Goal: Task Accomplishment & Management: Manage account settings

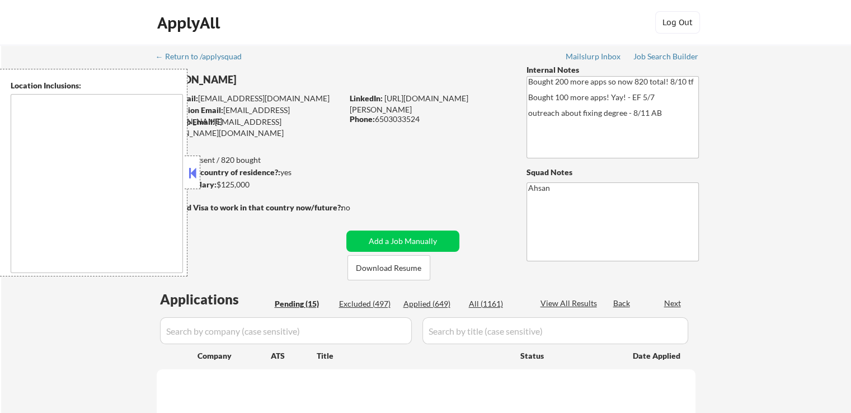
select select ""pending""
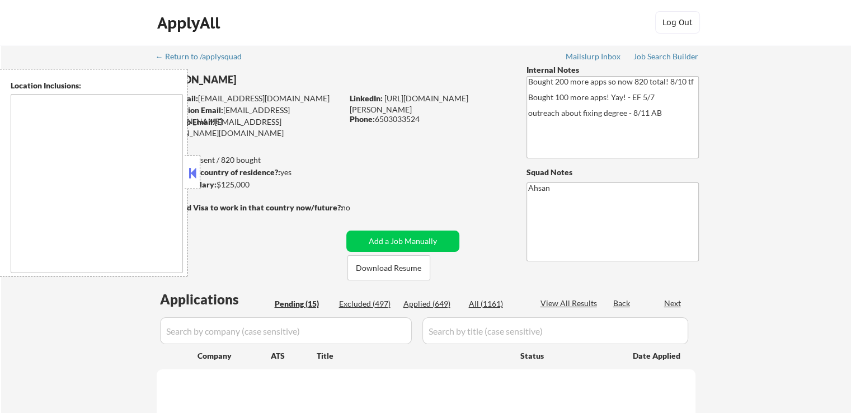
select select ""pending""
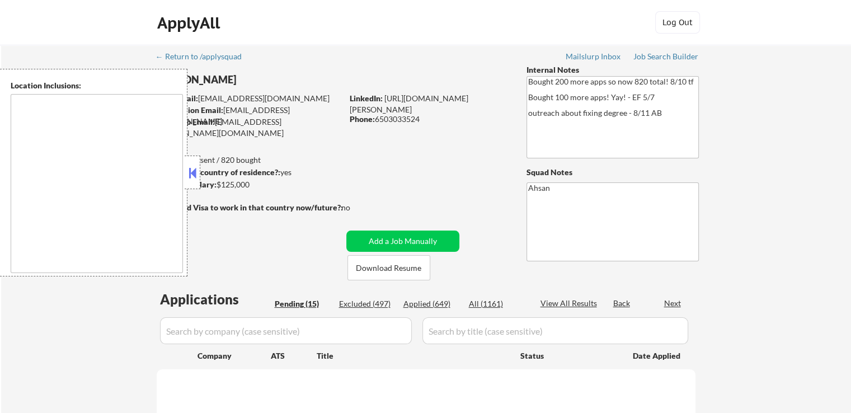
select select ""pending""
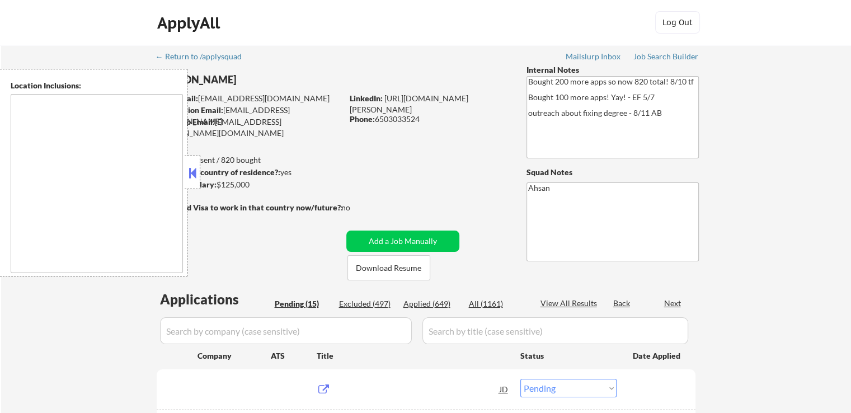
type textarea "[GEOGRAPHIC_DATA], [GEOGRAPHIC_DATA], [GEOGRAPHIC_DATA] [GEOGRAPHIC_DATA], [GEO…"
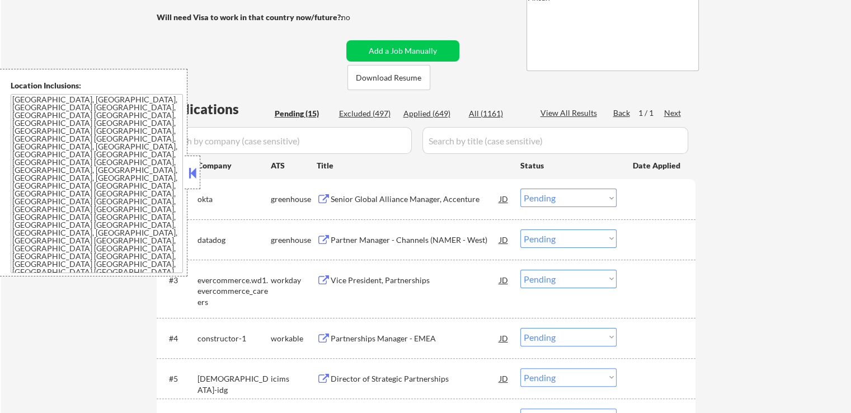
scroll to position [224, 0]
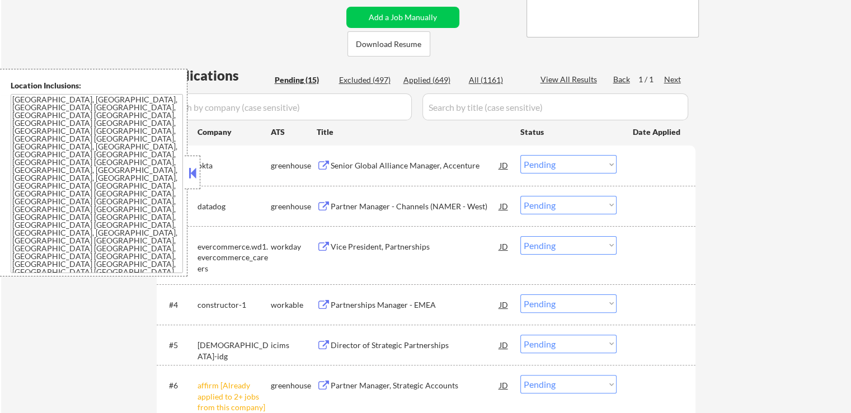
click at [419, 158] on div "Senior Global Alliance Manager, Accenture" at bounding box center [415, 165] width 169 height 20
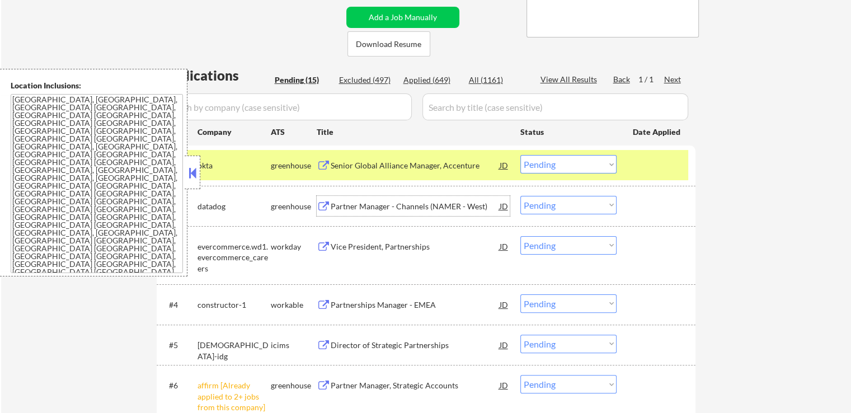
click at [462, 208] on div "Partner Manager - Channels (NAMER - West)" at bounding box center [415, 206] width 169 height 11
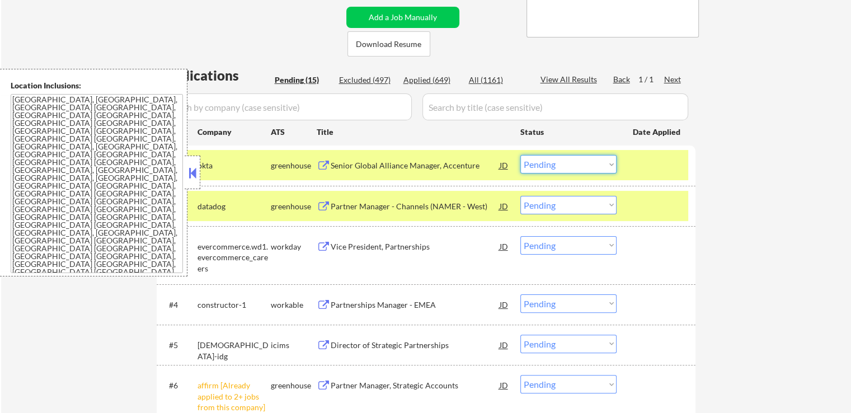
click at [543, 166] on select "Choose an option... Pending Applied Excluded (Questions) Excluded (Expired) Exc…" at bounding box center [568, 164] width 96 height 18
click at [520, 155] on select "Choose an option... Pending Applied Excluded (Questions) Excluded (Expired) Exc…" at bounding box center [568, 164] width 96 height 18
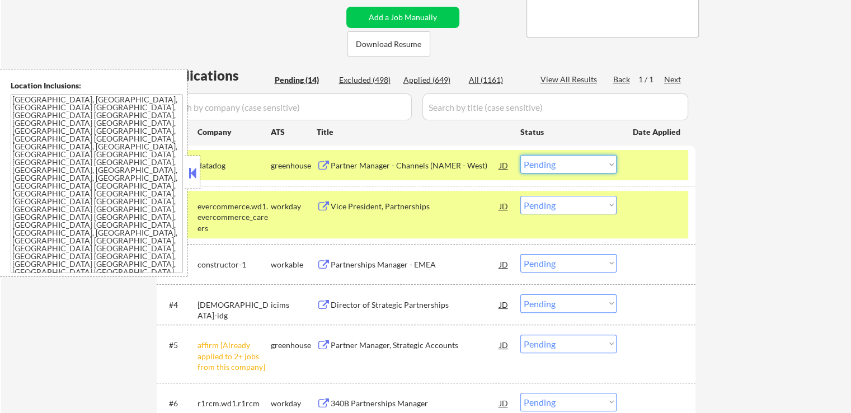
drag, startPoint x: 564, startPoint y: 159, endPoint x: 567, endPoint y: 171, distance: 11.7
click at [564, 162] on select "Choose an option... Pending Applied Excluded (Questions) Excluded (Expired) Exc…" at bounding box center [568, 164] width 96 height 18
click at [520, 155] on select "Choose an option... Pending Applied Excluded (Questions) Excluded (Expired) Exc…" at bounding box center [568, 164] width 96 height 18
select select ""pending""
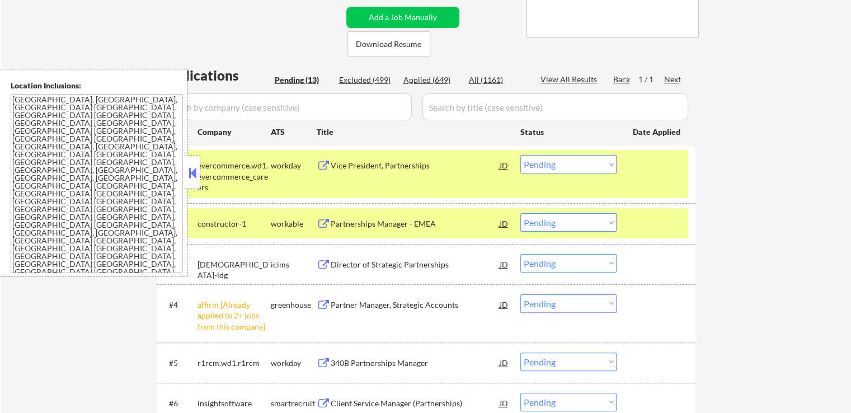
click at [420, 169] on div "Vice President, Partnerships" at bounding box center [415, 165] width 169 height 11
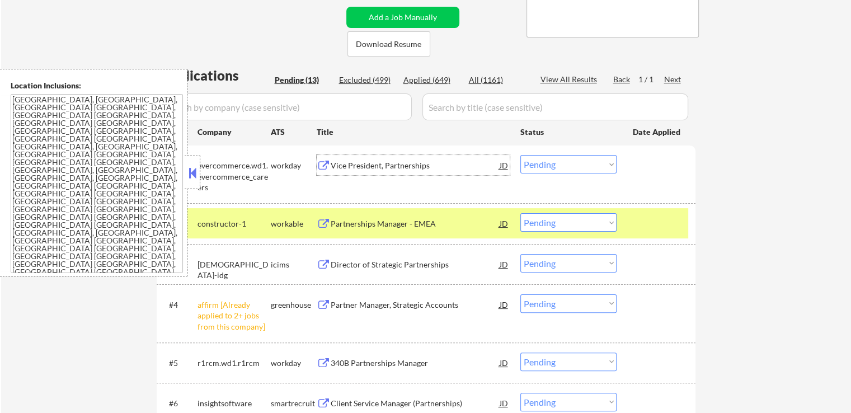
click at [425, 225] on div "Partnerships Manager - EMEA" at bounding box center [415, 223] width 169 height 11
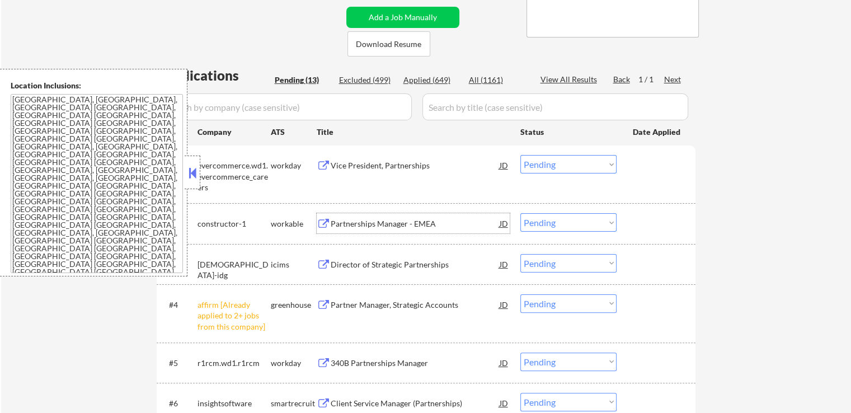
click at [405, 167] on div "Vice President, Partnerships" at bounding box center [415, 165] width 169 height 11
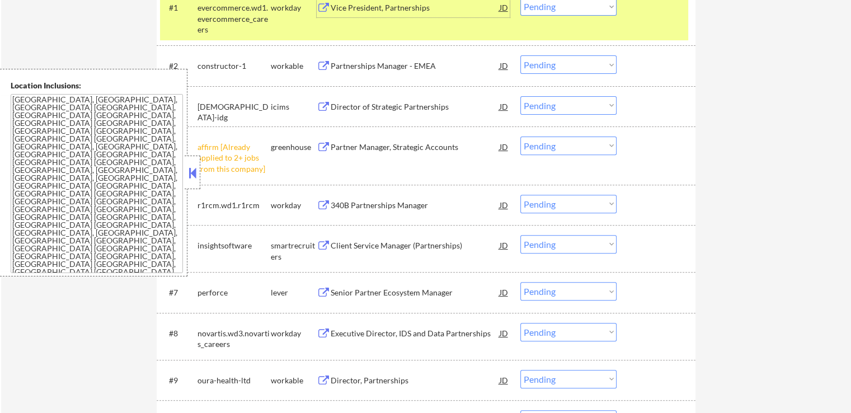
scroll to position [392, 0]
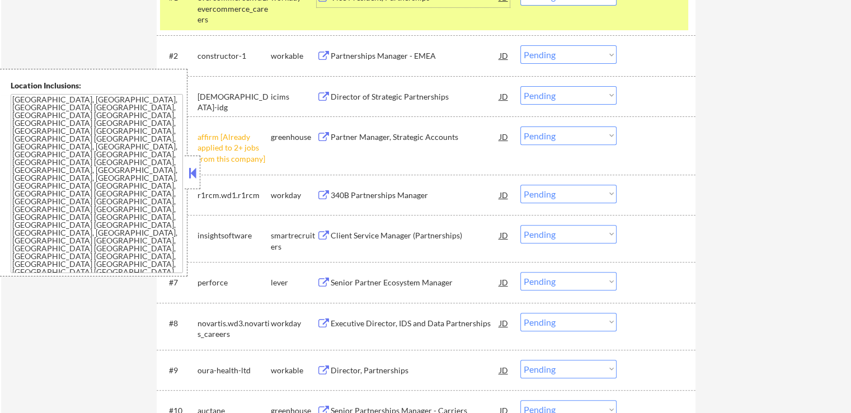
click at [572, 134] on select "Choose an option... Pending Applied Excluded (Questions) Excluded (Expired) Exc…" at bounding box center [568, 135] width 96 height 18
click at [520, 126] on select "Choose an option... Pending Applied Excluded (Questions) Excluded (Expired) Exc…" at bounding box center [568, 135] width 96 height 18
click at [755, 223] on div "← Return to /applysquad Mailslurp Inbox Job Search Builder [PERSON_NAME] User E…" at bounding box center [426, 134] width 850 height 962
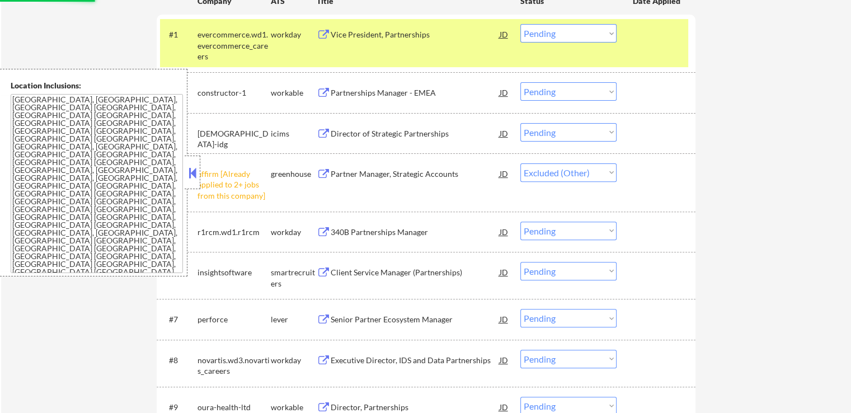
scroll to position [336, 0]
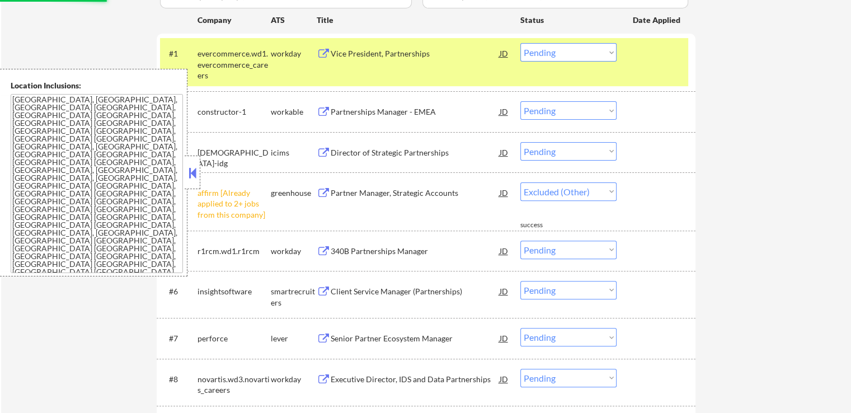
select select ""pending""
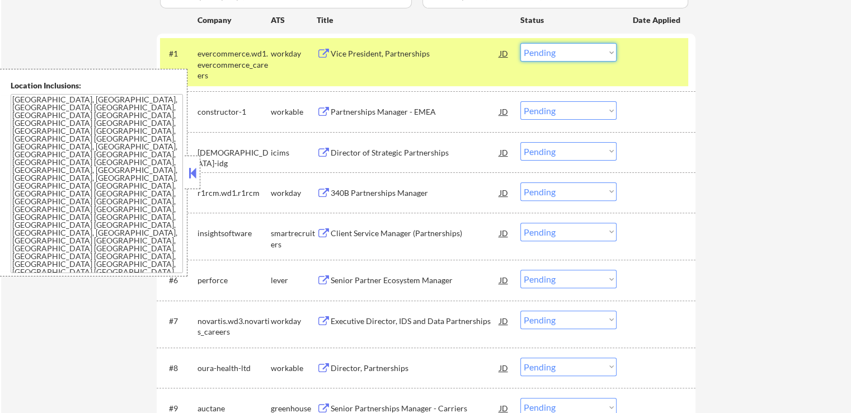
click at [560, 53] on select "Choose an option... Pending Applied Excluded (Questions) Excluded (Expired) Exc…" at bounding box center [568, 52] width 96 height 18
click at [520, 43] on select "Choose an option... Pending Applied Excluded (Questions) Excluded (Expired) Exc…" at bounding box center [568, 52] width 96 height 18
click at [421, 162] on div "#3 [DEMOGRAPHIC_DATA]-idg icims Director of Strategic Partnerships JD Choose an…" at bounding box center [424, 152] width 528 height 30
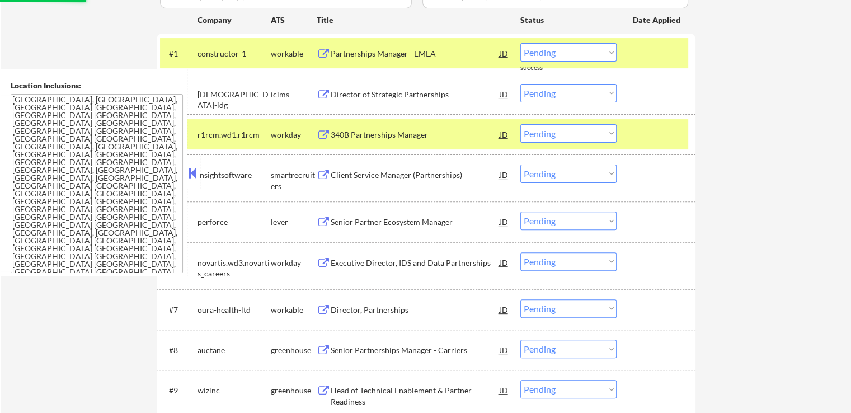
click at [422, 98] on div "Director of Strategic Partnerships" at bounding box center [415, 94] width 169 height 11
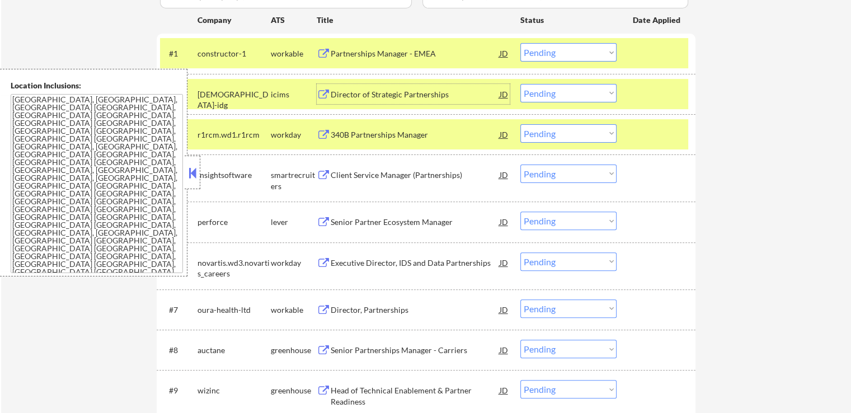
click at [579, 52] on select "Choose an option... Pending Applied Excluded (Questions) Excluded (Expired) Exc…" at bounding box center [568, 52] width 96 height 18
click at [520, 43] on select "Choose an option... Pending Applied Excluded (Questions) Excluded (Expired) Exc…" at bounding box center [568, 52] width 96 height 18
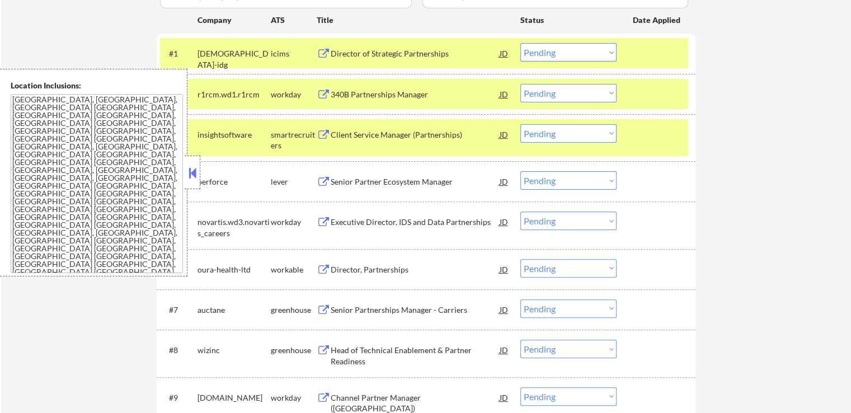
click at [422, 97] on div "340B Partnerships Manager" at bounding box center [415, 94] width 169 height 11
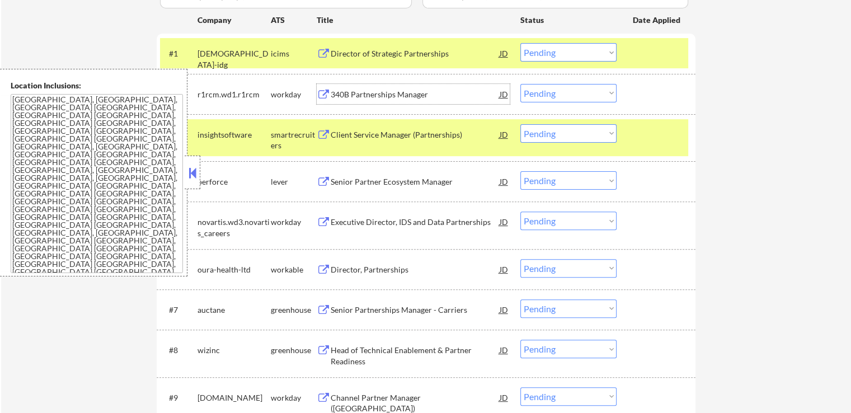
drag, startPoint x: 560, startPoint y: 50, endPoint x: 564, endPoint y: 59, distance: 10.0
click at [560, 51] on select "Choose an option... Pending Applied Excluded (Questions) Excluded (Expired) Exc…" at bounding box center [568, 52] width 96 height 18
click at [520, 43] on select "Choose an option... Pending Applied Excluded (Questions) Excluded (Expired) Exc…" at bounding box center [568, 52] width 96 height 18
click at [436, 142] on div "Client Service Manager (Partnerships)" at bounding box center [415, 134] width 169 height 20
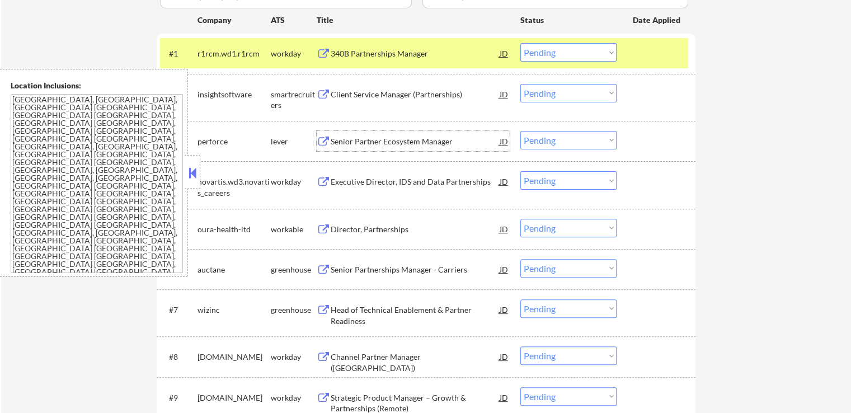
click at [560, 51] on select "Choose an option... Pending Applied Excluded (Questions) Excluded (Expired) Exc…" at bounding box center [568, 52] width 96 height 18
click at [520, 43] on select "Choose an option... Pending Applied Excluded (Questions) Excluded (Expired) Exc…" at bounding box center [568, 52] width 96 height 18
click at [445, 137] on div "Senior Partner Ecosystem Manager" at bounding box center [415, 141] width 169 height 11
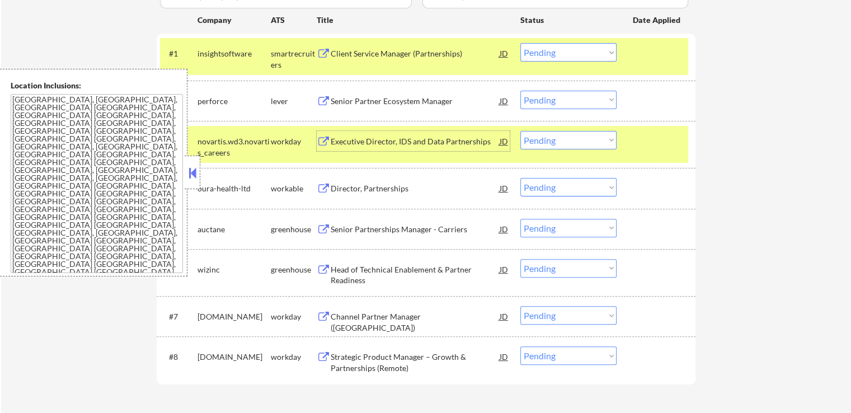
click at [566, 54] on select "Choose an option... Pending Applied Excluded (Questions) Excluded (Expired) Exc…" at bounding box center [568, 52] width 96 height 18
click at [520, 43] on select "Choose an option... Pending Applied Excluded (Questions) Excluded (Expired) Exc…" at bounding box center [568, 52] width 96 height 18
click at [457, 140] on div "Executive Director, IDS and Data Partnerships" at bounding box center [415, 141] width 169 height 11
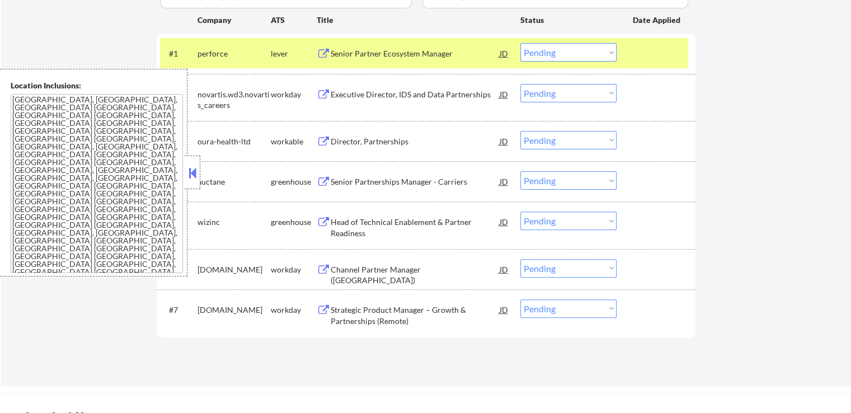
drag, startPoint x: 556, startPoint y: 46, endPoint x: 558, endPoint y: 53, distance: 6.5
click at [556, 46] on select "Choose an option... Pending Applied Excluded (Questions) Excluded (Expired) Exc…" at bounding box center [568, 52] width 96 height 18
click at [520, 43] on select "Choose an option... Pending Applied Excluded (Questions) Excluded (Expired) Exc…" at bounding box center [568, 52] width 96 height 18
click at [408, 139] on div "Director, Partnerships" at bounding box center [415, 141] width 169 height 11
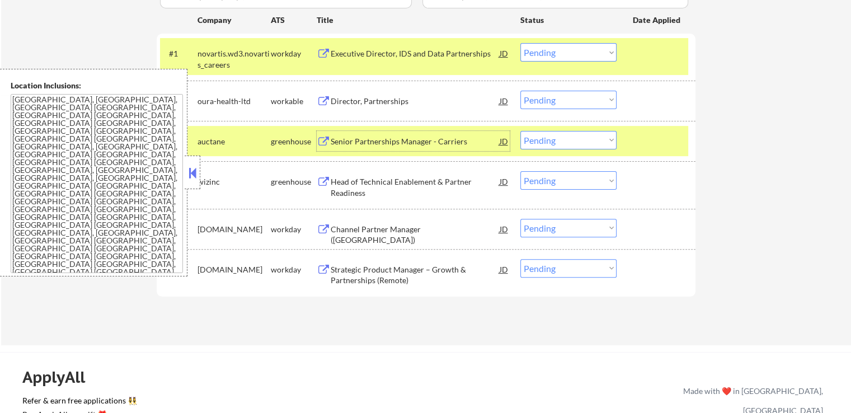
click at [555, 54] on select "Choose an option... Pending Applied Excluded (Questions) Excluded (Expired) Exc…" at bounding box center [568, 52] width 96 height 18
click at [520, 43] on select "Choose an option... Pending Applied Excluded (Questions) Excluded (Expired) Exc…" at bounding box center [568, 52] width 96 height 18
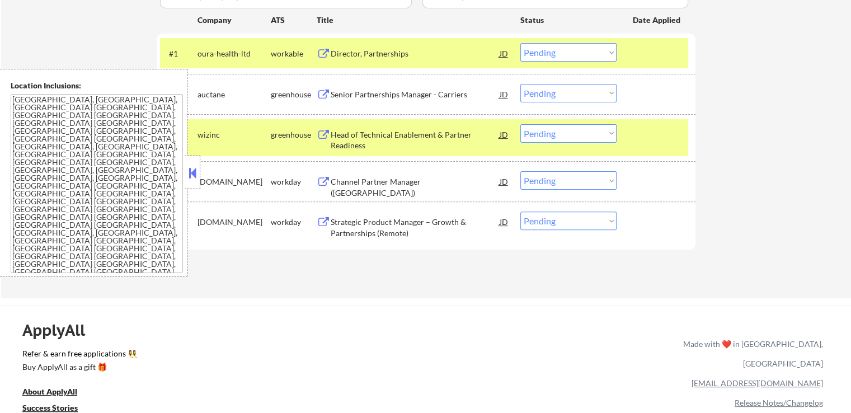
click at [430, 95] on div "Senior Partnerships Manager - Carriers" at bounding box center [415, 94] width 169 height 11
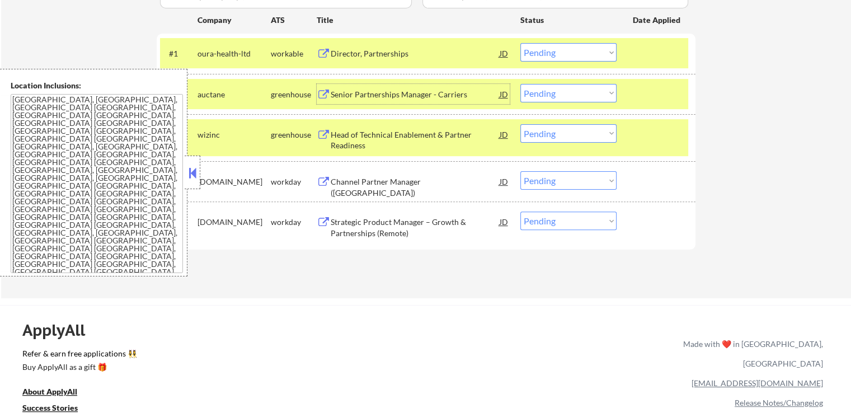
click at [564, 52] on select "Choose an option... Pending Applied Excluded (Questions) Excluded (Expired) Exc…" at bounding box center [568, 52] width 96 height 18
click at [520, 43] on select "Choose an option... Pending Applied Excluded (Questions) Excluded (Expired) Exc…" at bounding box center [568, 52] width 96 height 18
click at [447, 142] on div "Head of Technical Enablement & Partner Readiness" at bounding box center [415, 140] width 169 height 22
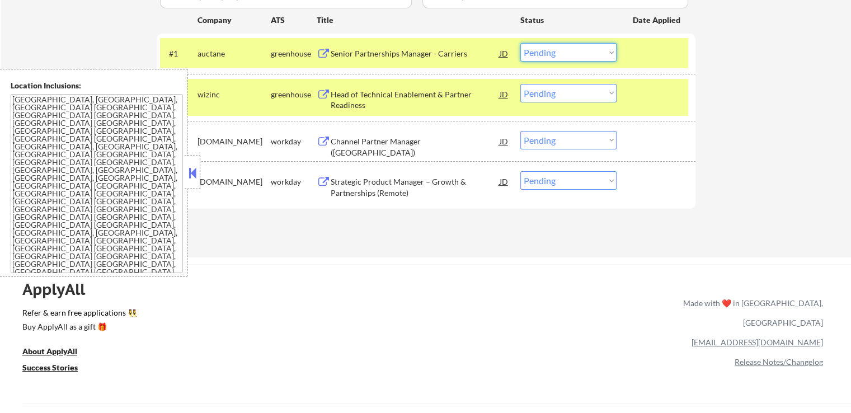
click at [538, 55] on select "Choose an option... Pending Applied Excluded (Questions) Excluded (Expired) Exc…" at bounding box center [568, 52] width 96 height 18
click at [520, 43] on select "Choose an option... Pending Applied Excluded (Questions) Excluded (Expired) Exc…" at bounding box center [568, 52] width 96 height 18
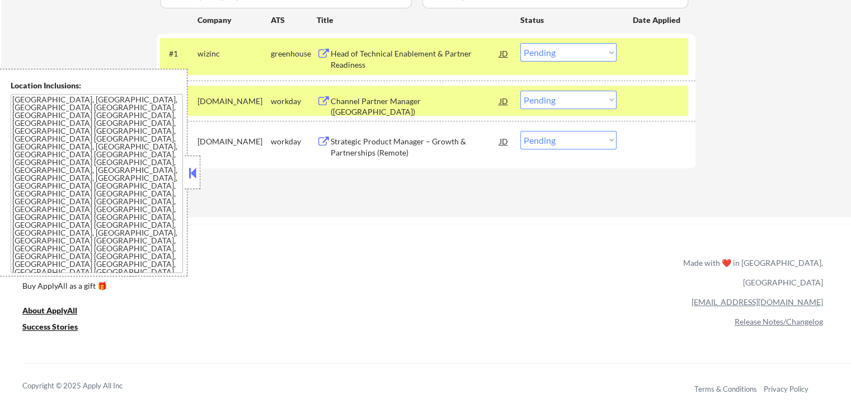
click at [433, 103] on div "Channel Partner Manager ([GEOGRAPHIC_DATA])" at bounding box center [415, 107] width 169 height 22
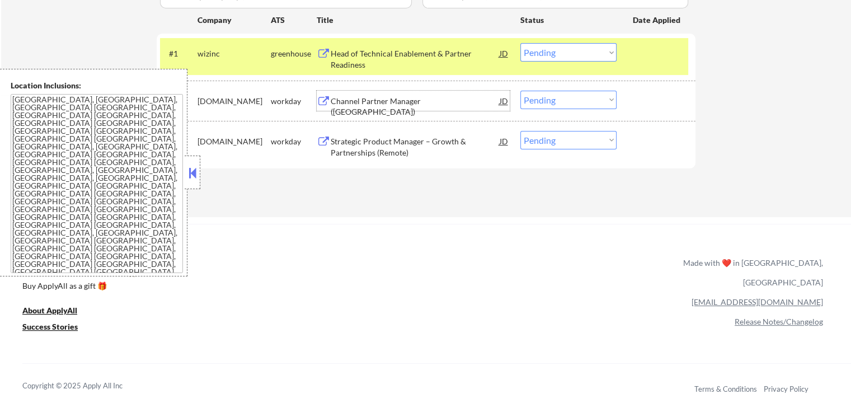
click at [551, 55] on select "Choose an option... Pending Applied Excluded (Questions) Excluded (Expired) Exc…" at bounding box center [568, 52] width 96 height 18
click at [520, 43] on select "Choose an option... Pending Applied Excluded (Questions) Excluded (Expired) Exc…" at bounding box center [568, 52] width 96 height 18
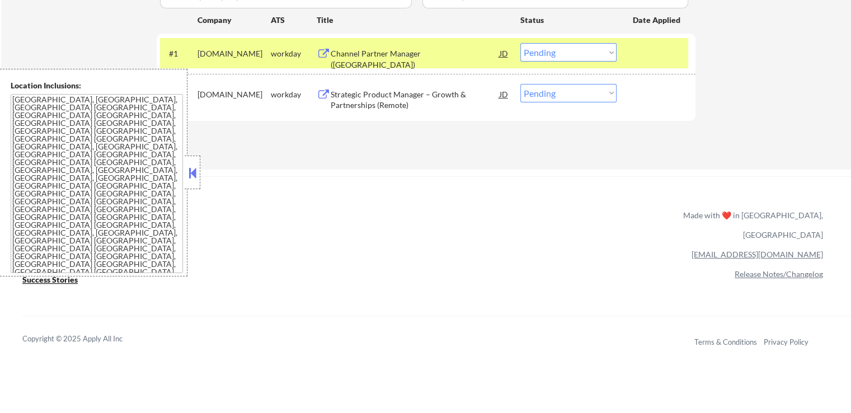
click at [444, 100] on div "Strategic Product Manager – Growth & Partnerships (Remote)" at bounding box center [415, 100] width 169 height 22
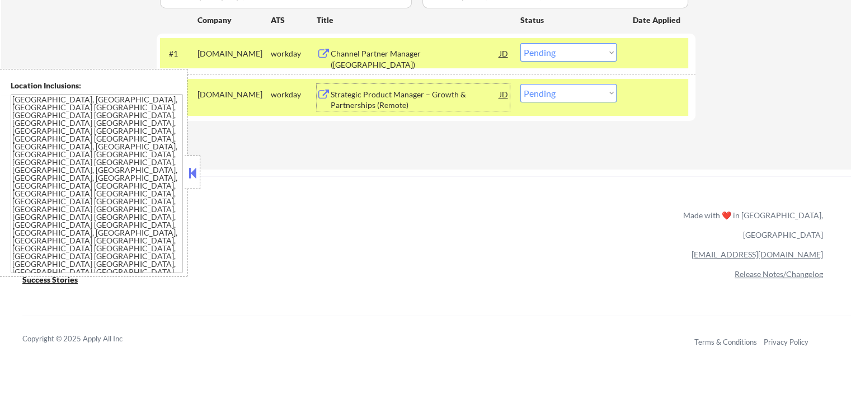
click at [546, 56] on select "Choose an option... Pending Applied Excluded (Questions) Excluded (Expired) Exc…" at bounding box center [568, 52] width 96 height 18
click at [520, 43] on select "Choose an option... Pending Applied Excluded (Questions) Excluded (Expired) Exc…" at bounding box center [568, 52] width 96 height 18
drag, startPoint x: 538, startPoint y: 146, endPoint x: 595, endPoint y: 58, distance: 105.2
click at [539, 146] on div "Applications Pending (2) Excluded (506) Applied (653) All (1161) View All Resul…" at bounding box center [426, 51] width 539 height 194
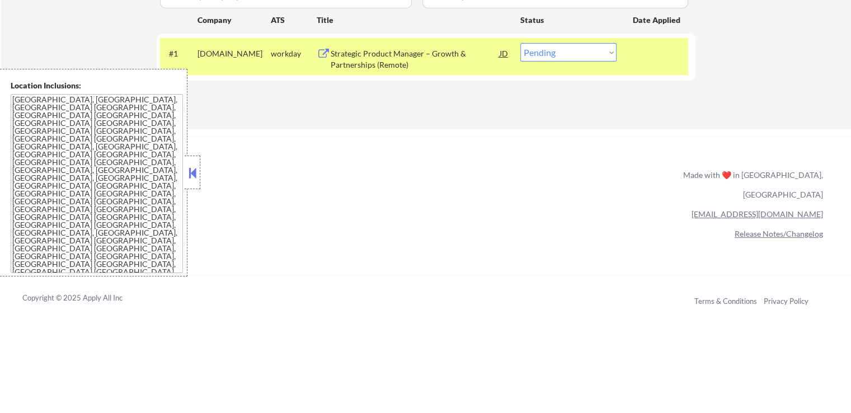
click at [538, 58] on select "Choose an option... Pending Applied Excluded (Questions) Excluded (Expired) Exc…" at bounding box center [568, 52] width 96 height 18
select select ""applied""
click at [520, 43] on select "Choose an option... Pending Applied Excluded (Questions) Excluded (Expired) Exc…" at bounding box center [568, 52] width 96 height 18
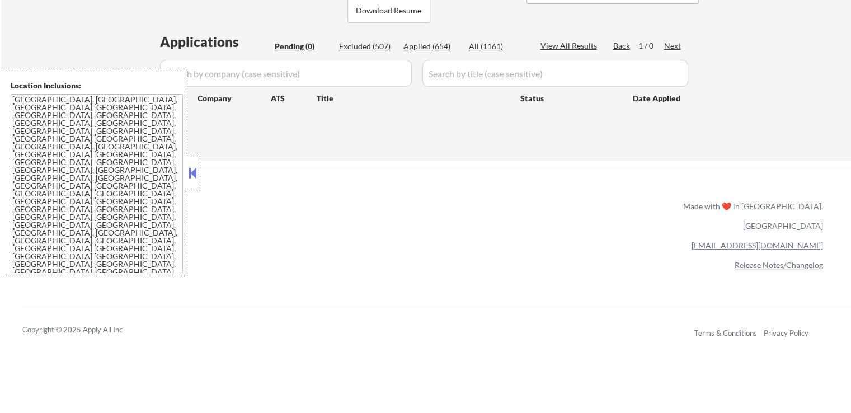
scroll to position [168, 0]
